Goal: Task Accomplishment & Management: Use online tool/utility

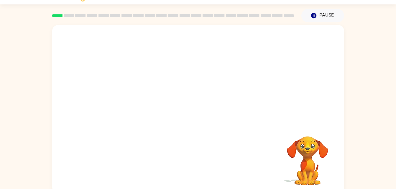
scroll to position [18, 0]
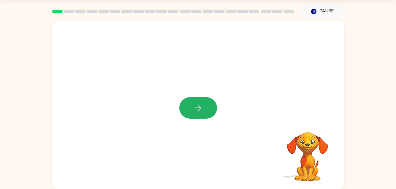
click at [193, 108] on icon "button" at bounding box center [198, 108] width 10 height 10
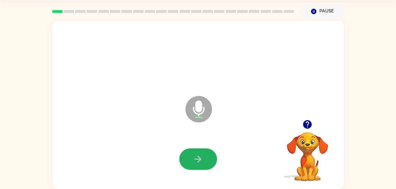
click at [197, 156] on icon "button" at bounding box center [198, 159] width 10 height 10
drag, startPoint x: 197, startPoint y: 156, endPoint x: 190, endPoint y: 160, distance: 7.6
click at [190, 160] on button "button" at bounding box center [198, 160] width 38 height 22
click at [187, 161] on button "button" at bounding box center [198, 160] width 38 height 22
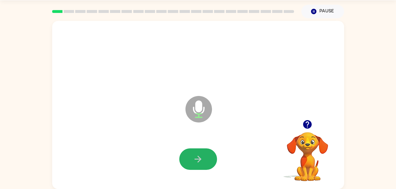
click at [193, 156] on button "button" at bounding box center [198, 160] width 38 height 22
drag, startPoint x: 192, startPoint y: 156, endPoint x: 151, endPoint y: 141, distance: 44.1
click at [151, 141] on div at bounding box center [198, 159] width 280 height 48
drag, startPoint x: 151, startPoint y: 141, endPoint x: 193, endPoint y: 154, distance: 44.8
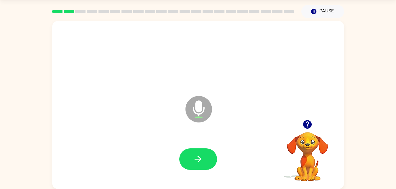
click at [193, 154] on div at bounding box center [198, 159] width 280 height 48
click at [193, 154] on icon "button" at bounding box center [198, 159] width 10 height 10
drag, startPoint x: 193, startPoint y: 154, endPoint x: 185, endPoint y: 156, distance: 8.7
click at [185, 156] on button "button" at bounding box center [198, 160] width 38 height 22
click at [191, 159] on button "button" at bounding box center [198, 160] width 38 height 22
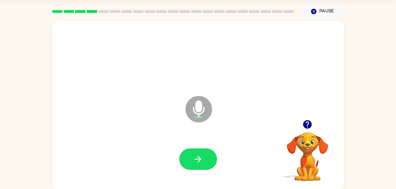
drag, startPoint x: 191, startPoint y: 159, endPoint x: 139, endPoint y: 165, distance: 52.2
click at [139, 165] on div at bounding box center [198, 159] width 280 height 48
click at [203, 166] on button "button" at bounding box center [198, 160] width 38 height 22
click at [202, 166] on button "button" at bounding box center [198, 160] width 38 height 22
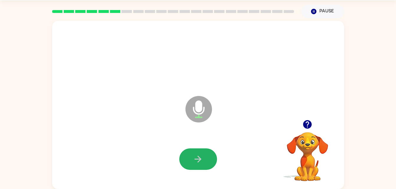
click at [199, 160] on icon "button" at bounding box center [198, 159] width 10 height 10
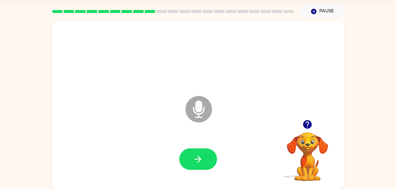
drag, startPoint x: 197, startPoint y: 164, endPoint x: 188, endPoint y: 155, distance: 12.3
click at [188, 155] on button "button" at bounding box center [198, 160] width 38 height 22
drag, startPoint x: 188, startPoint y: 155, endPoint x: 191, endPoint y: 162, distance: 7.6
click at [191, 162] on button "button" at bounding box center [198, 160] width 38 height 22
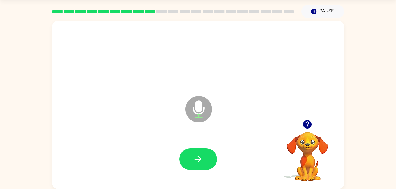
drag, startPoint x: 191, startPoint y: 162, endPoint x: 178, endPoint y: 157, distance: 13.9
click at [178, 157] on div at bounding box center [198, 159] width 280 height 48
click at [200, 152] on button "button" at bounding box center [198, 160] width 38 height 22
drag, startPoint x: 200, startPoint y: 152, endPoint x: 210, endPoint y: 166, distance: 16.5
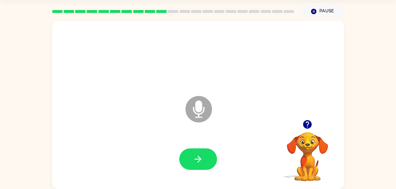
click at [210, 166] on button "button" at bounding box center [198, 160] width 38 height 22
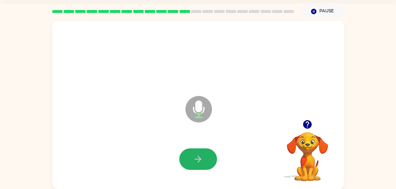
click at [208, 165] on button "button" at bounding box center [198, 160] width 38 height 22
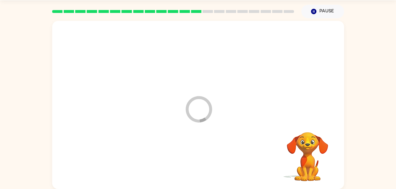
click at [208, 165] on div at bounding box center [198, 159] width 280 height 48
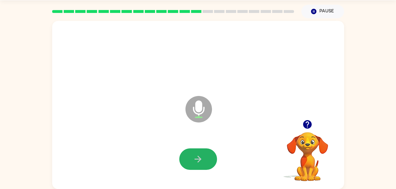
click at [208, 165] on button "button" at bounding box center [198, 160] width 38 height 22
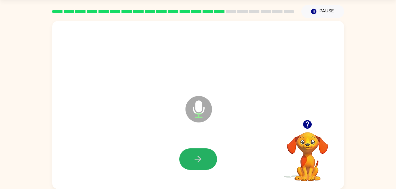
click at [208, 165] on button "button" at bounding box center [198, 160] width 38 height 22
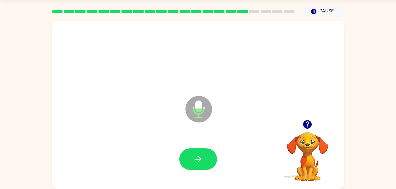
click at [208, 165] on button "button" at bounding box center [198, 160] width 38 height 22
click at [211, 165] on button "button" at bounding box center [198, 160] width 38 height 22
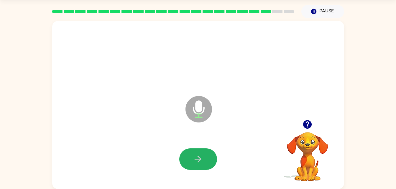
click at [211, 165] on button "button" at bounding box center [198, 160] width 38 height 22
click at [211, 163] on button "button" at bounding box center [198, 160] width 38 height 22
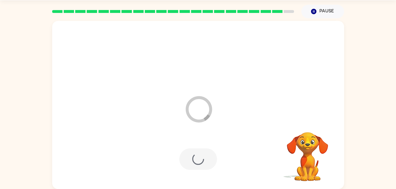
scroll to position [7, 0]
